Goal: Information Seeking & Learning: Learn about a topic

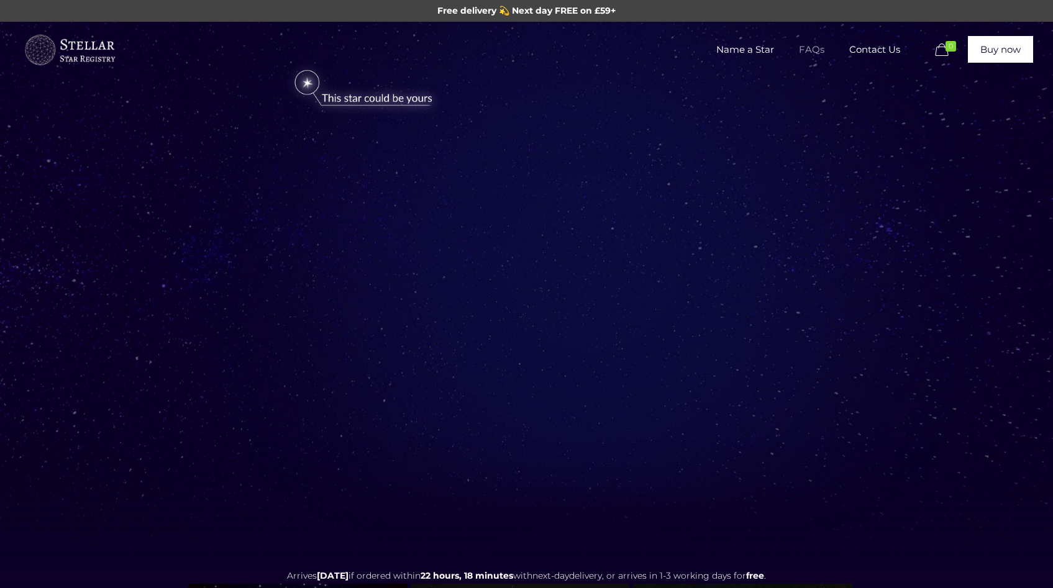
click at [815, 48] on span "FAQs" at bounding box center [811, 49] width 50 height 37
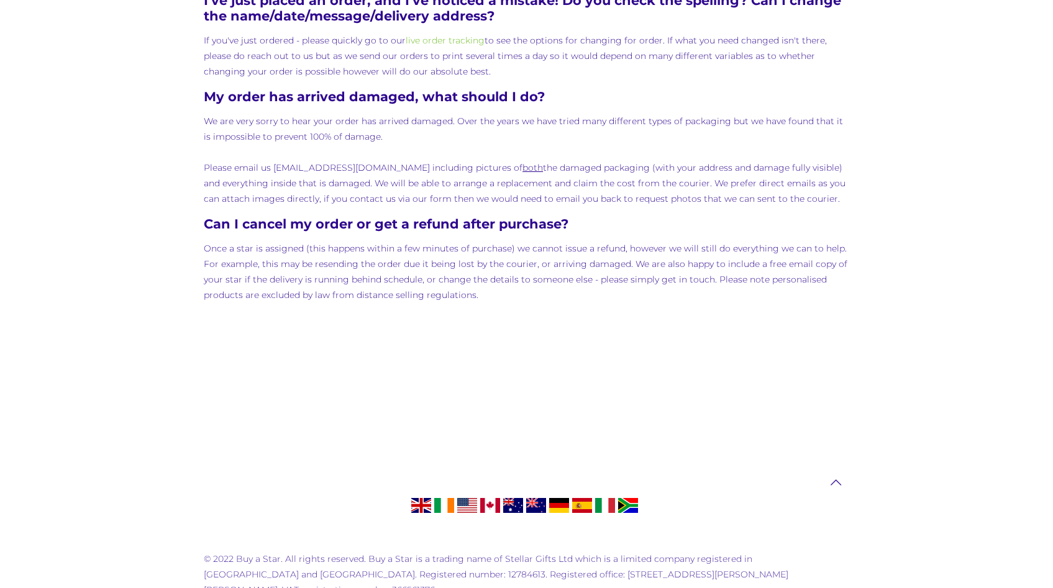
scroll to position [1323, 0]
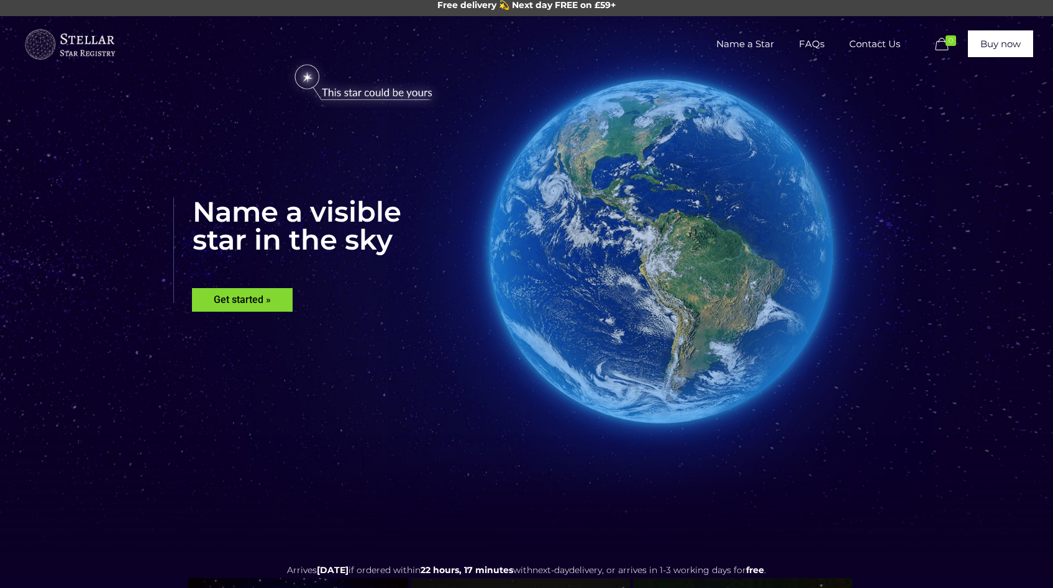
scroll to position [4, 0]
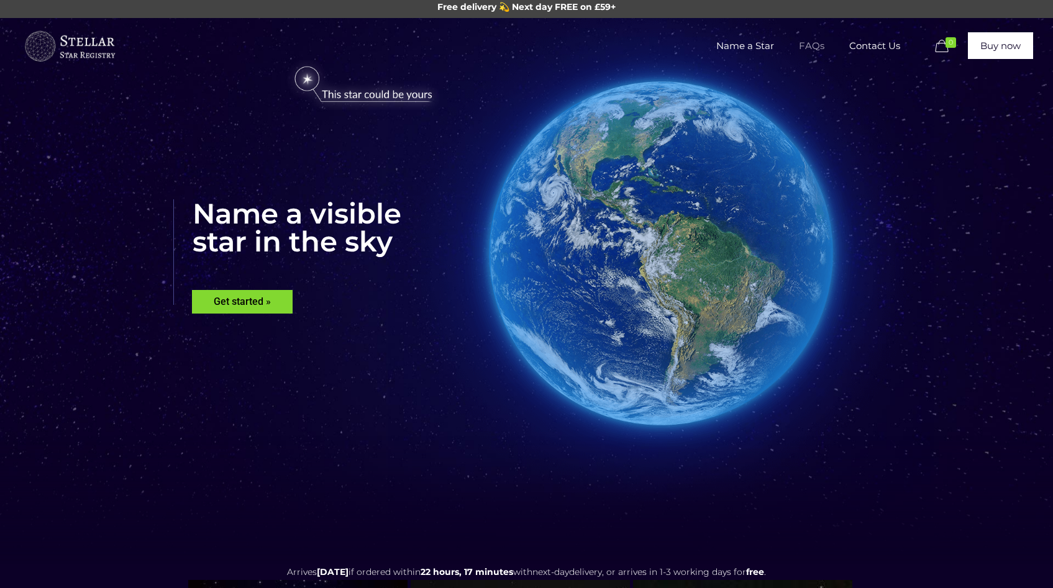
click at [814, 37] on span "FAQs" at bounding box center [811, 45] width 50 height 37
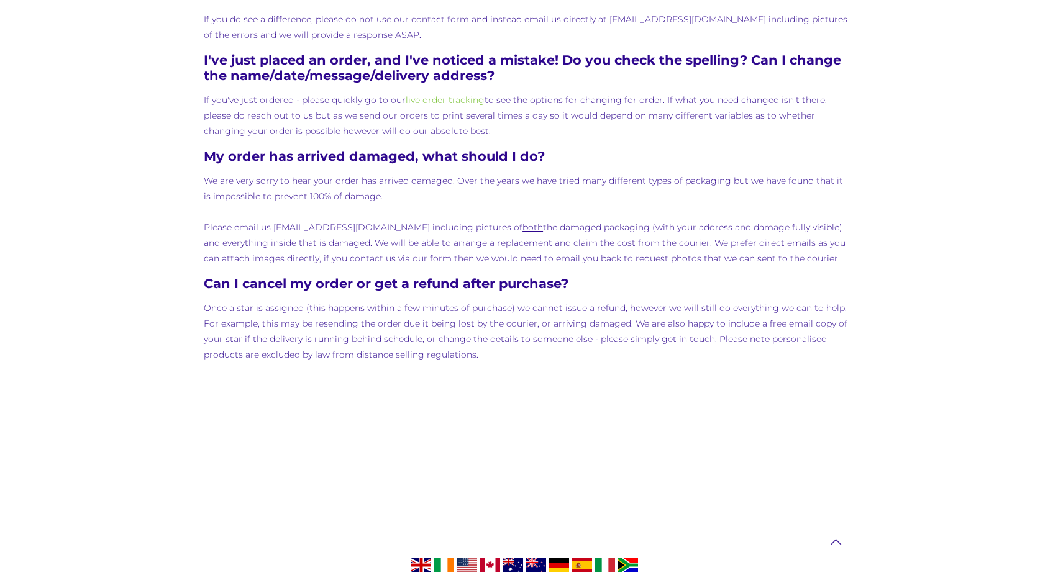
scroll to position [1229, 0]
